Goal: Check status: Check status

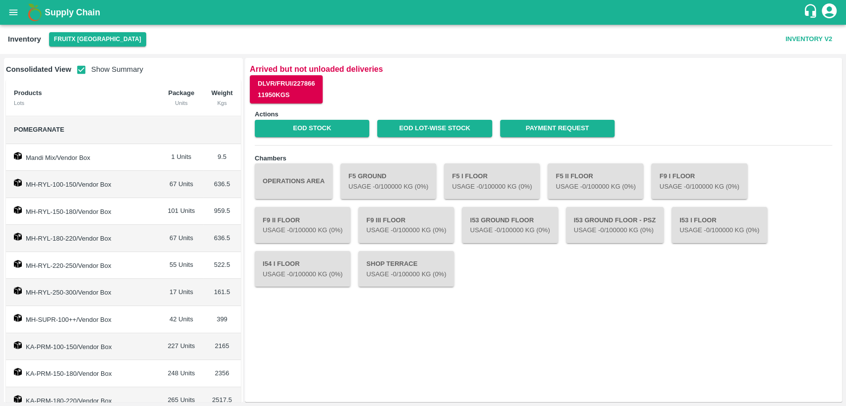
click at [11, 18] on button "open drawer" at bounding box center [13, 12] width 23 height 23
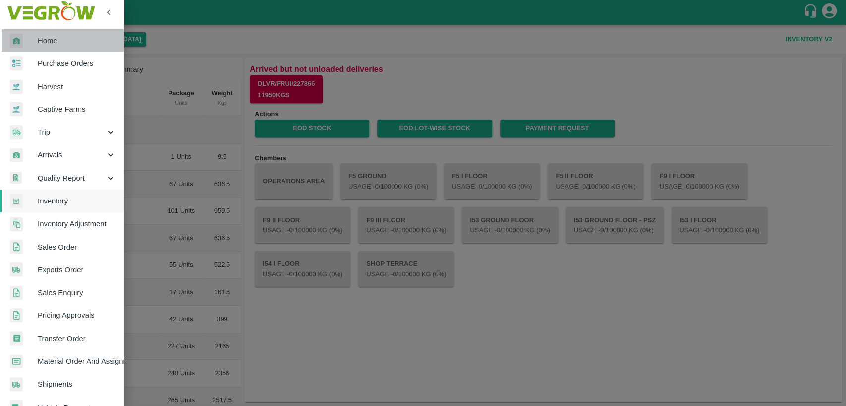
click at [74, 50] on link "Home" at bounding box center [62, 40] width 124 height 23
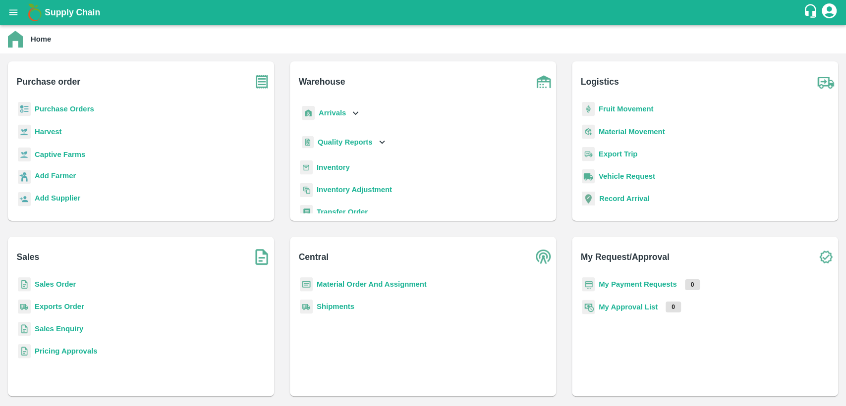
click at [57, 279] on div "Sales Order" at bounding box center [141, 289] width 250 height 22
click at [61, 283] on b "Sales Order" at bounding box center [55, 285] width 41 height 8
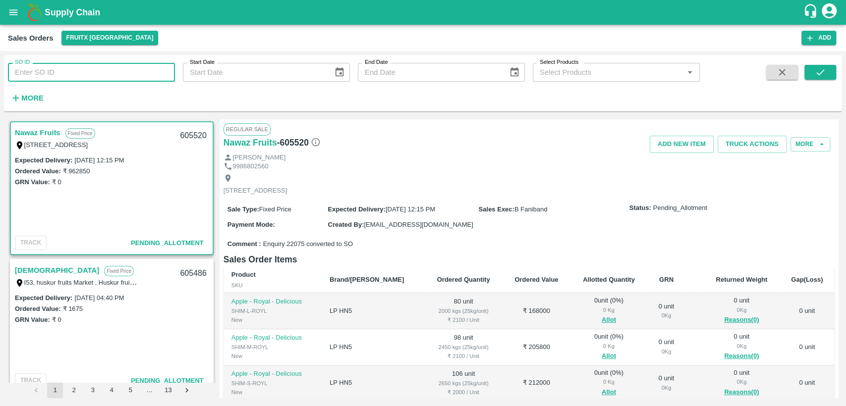
click at [61, 68] on input "SO ID" at bounding box center [91, 72] width 167 height 19
type input "605055"
click at [832, 78] on button "submit" at bounding box center [820, 72] width 32 height 15
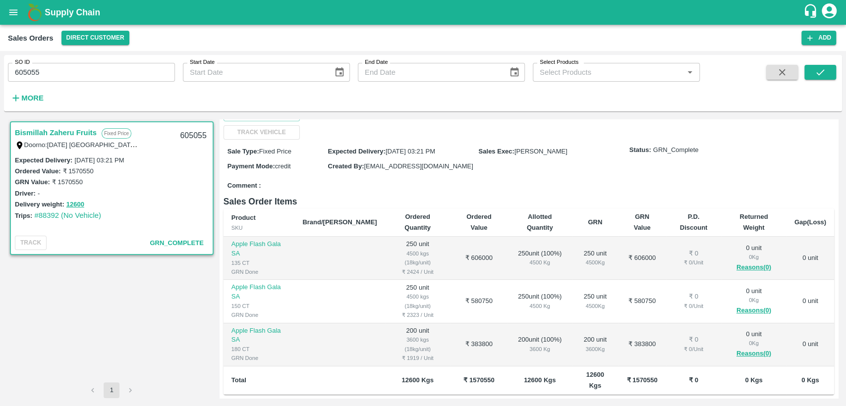
scroll to position [141, 0]
